Goal: Transaction & Acquisition: Purchase product/service

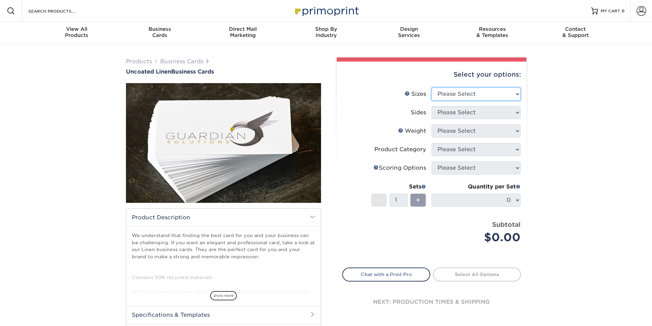
click at [493, 99] on select "Please Select 2" x 3.5" - Standard 2" x 7" - Foldover Card 2.125" x 3.375" - Eu…" at bounding box center [475, 94] width 89 height 13
select select "2.00x3.50"
click at [431, 88] on select "Please Select 2" x 3.5" - Standard 2" x 7" - Foldover Card 2.125" x 3.375" - Eu…" at bounding box center [475, 94] width 89 height 13
click at [484, 112] on select "Please Select Print Both Sides Print Front Only" at bounding box center [475, 112] width 89 height 13
select select "32d3c223-f82c-492b-b915-ba065a00862f"
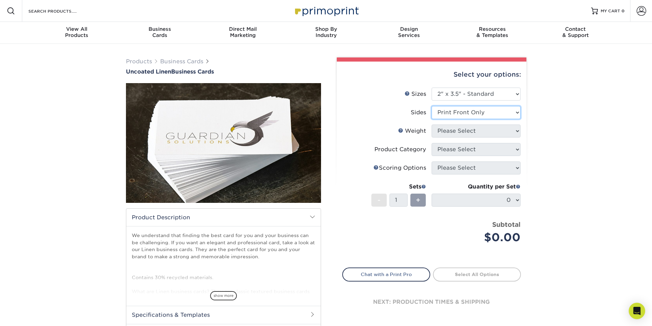
click at [431, 106] on select "Please Select Print Both Sides Print Front Only" at bounding box center [475, 112] width 89 height 13
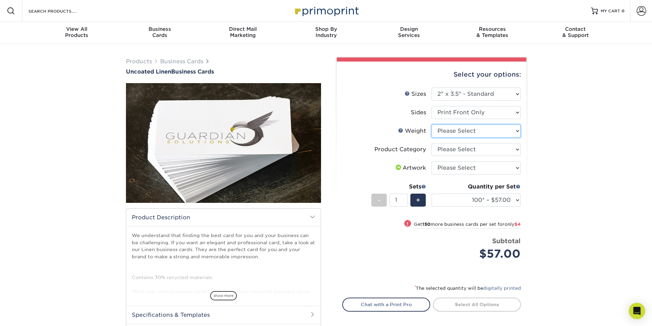
click at [475, 132] on select "Please Select 100LB" at bounding box center [475, 131] width 89 height 13
select select "100LB"
click at [431, 125] on select "Please Select 100LB" at bounding box center [475, 131] width 89 height 13
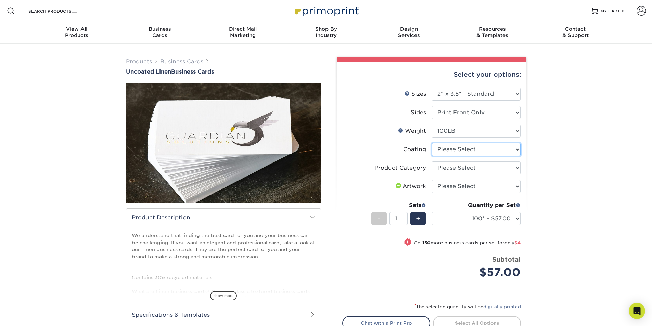
click at [469, 150] on select at bounding box center [475, 149] width 89 height 13
select select "3e7618de-abca-4bda-9f97-8b9129e913d8"
click at [431, 143] on select at bounding box center [475, 149] width 89 height 13
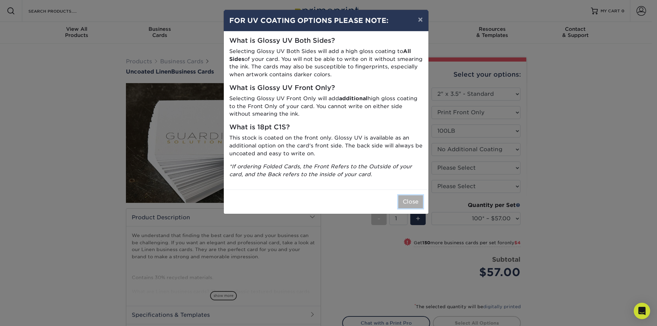
click at [409, 199] on button "Close" at bounding box center [410, 201] width 25 height 13
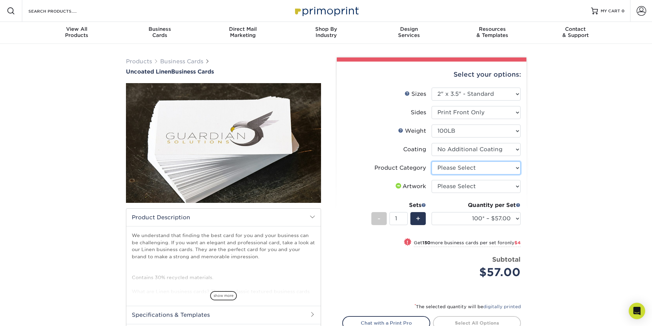
click at [452, 166] on select "Please Select Business Cards" at bounding box center [475, 168] width 89 height 13
select select "3b5148f1-0588-4f88-a218-97bcfdce65c1"
click at [431, 162] on select "Please Select Business Cards" at bounding box center [475, 168] width 89 height 13
click at [452, 186] on select "Please Select I will upload files I need a design - $100" at bounding box center [475, 186] width 89 height 13
select select "upload"
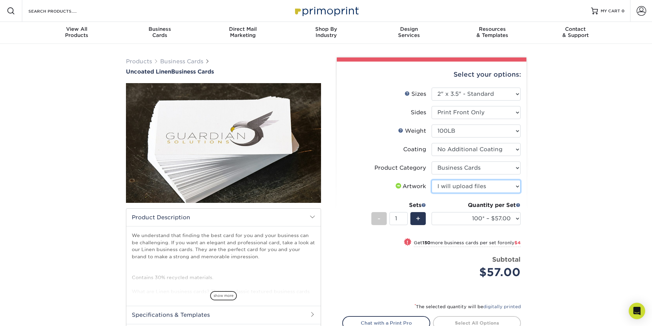
click at [431, 180] on select "Please Select I will upload files I need a design - $100" at bounding box center [475, 186] width 89 height 13
click at [535, 206] on div "Products Business Cards Uncoated Linen Business Cards show more" at bounding box center [326, 220] width 652 height 352
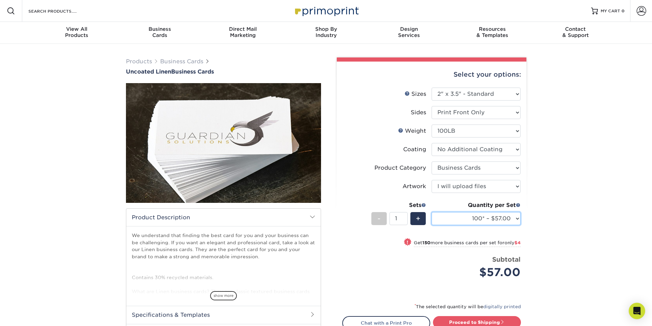
click at [485, 217] on select "100* – $57.00 250* – $61.00 500* – $69.00 1000 – $72.00 2500 – $114.00 5000 – $…" at bounding box center [475, 218] width 89 height 13
click at [558, 218] on div "Products Business Cards Uncoated Linen Business Cards show more" at bounding box center [326, 220] width 652 height 352
